Goal: Book appointment/travel/reservation

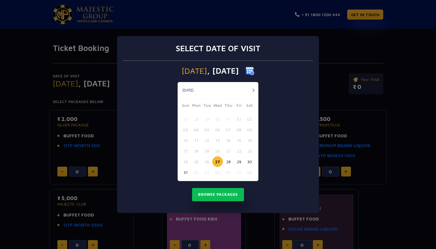
click at [184, 173] on button "31" at bounding box center [185, 172] width 11 height 11
click at [253, 91] on button "button" at bounding box center [253, 90] width 7 height 7
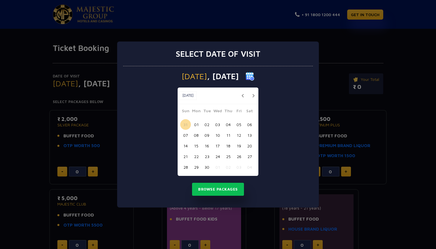
click at [227, 125] on button "04" at bounding box center [228, 124] width 11 height 11
click at [219, 193] on button "Browse Packages" at bounding box center [218, 189] width 52 height 13
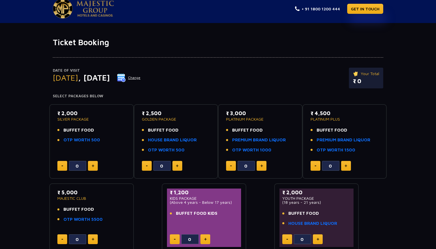
scroll to position [6, 0]
click at [126, 75] on img at bounding box center [121, 78] width 9 height 9
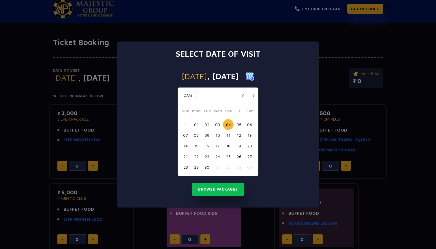
click at [243, 97] on button "button" at bounding box center [242, 95] width 7 height 7
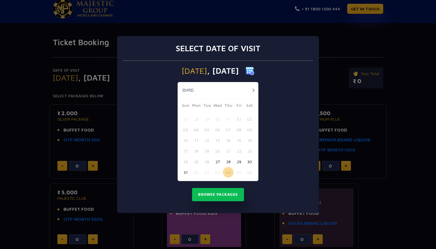
click at [184, 173] on button "31" at bounding box center [185, 172] width 11 height 11
click at [233, 194] on button "Browse Packages" at bounding box center [218, 194] width 52 height 13
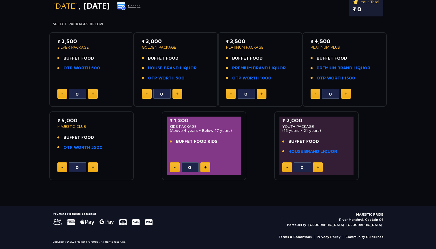
scroll to position [77, 0]
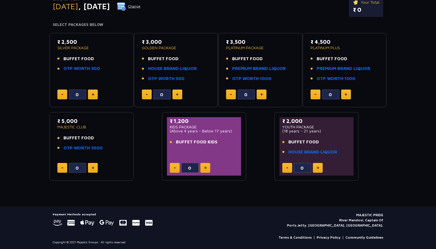
click at [94, 96] on button at bounding box center [93, 95] width 10 height 10
type input "1"
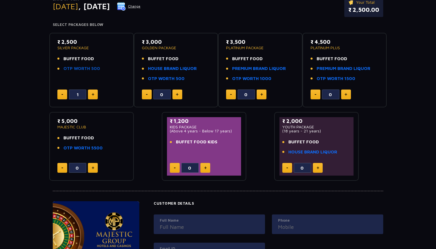
click at [91, 68] on link "OTP WORTH 500" at bounding box center [81, 68] width 37 height 7
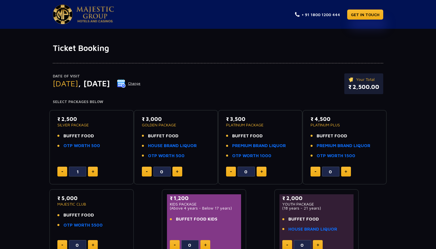
scroll to position [0, 0]
click at [93, 13] on img at bounding box center [94, 14] width 37 height 16
